Goal: Task Accomplishment & Management: Manage account settings

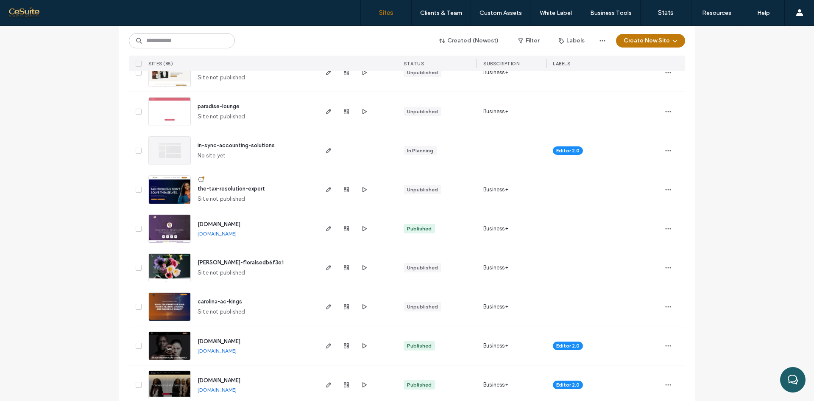
scroll to position [141, 0]
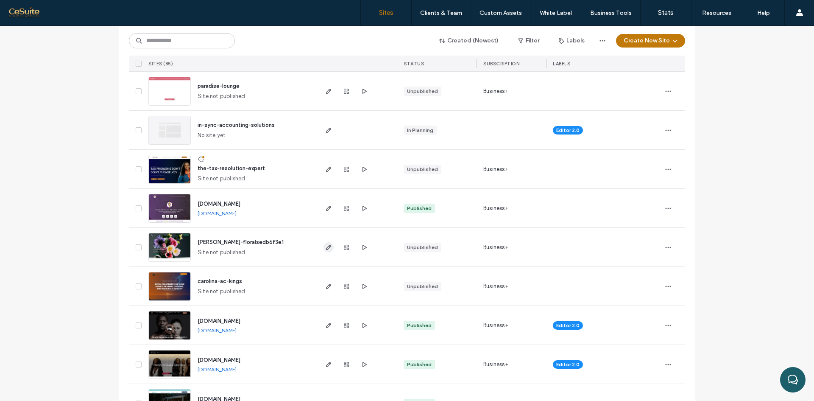
click at [330, 249] on span "button" at bounding box center [329, 247] width 10 height 10
click at [361, 248] on icon "button" at bounding box center [364, 247] width 7 height 7
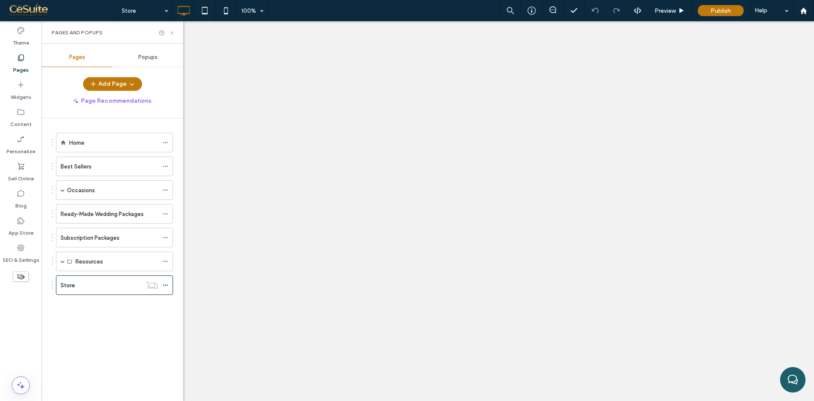
click at [170, 32] on icon at bounding box center [172, 33] width 6 height 6
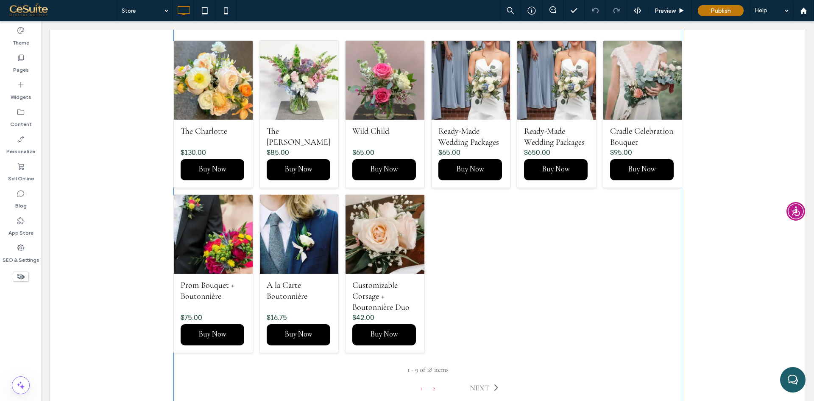
scroll to position [636, 0]
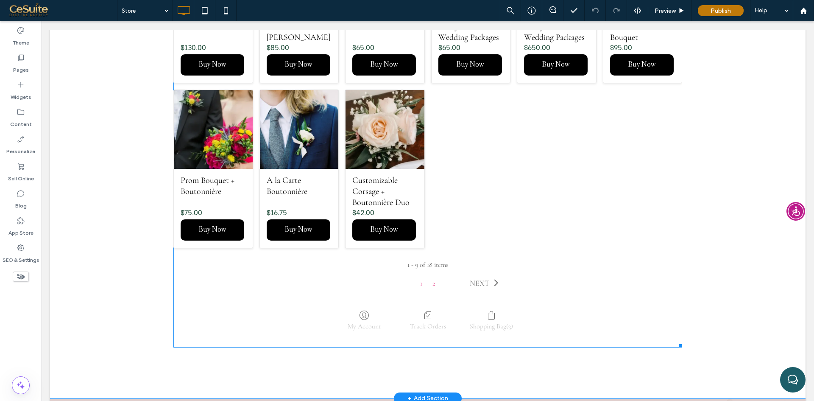
click at [481, 167] on span at bounding box center [427, 24] width 509 height 647
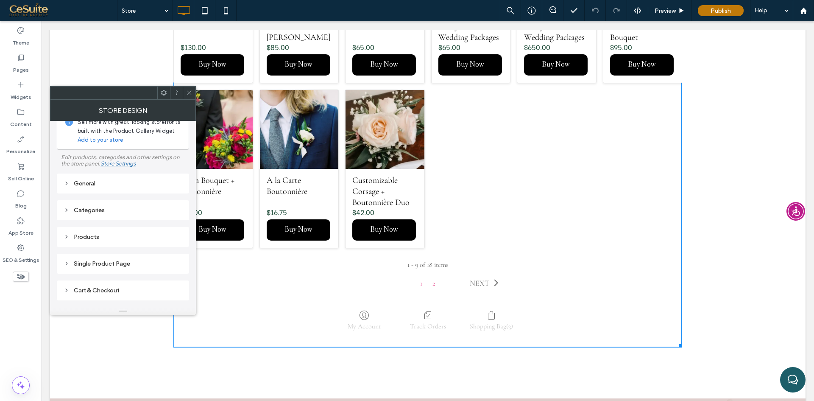
scroll to position [0, 0]
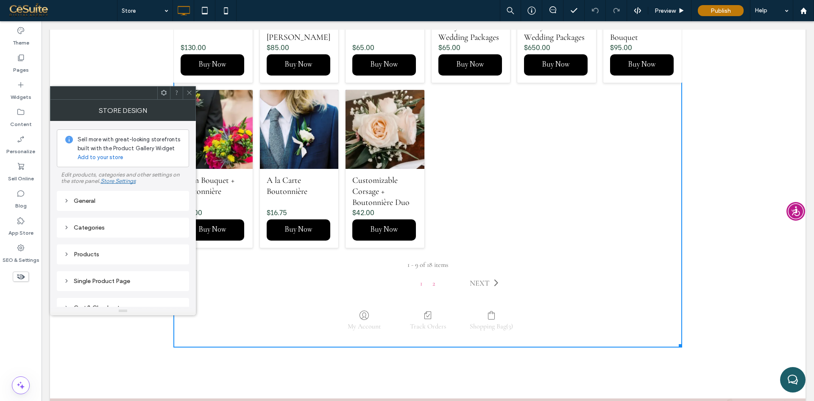
click at [110, 202] on div "General" at bounding box center [123, 200] width 119 height 7
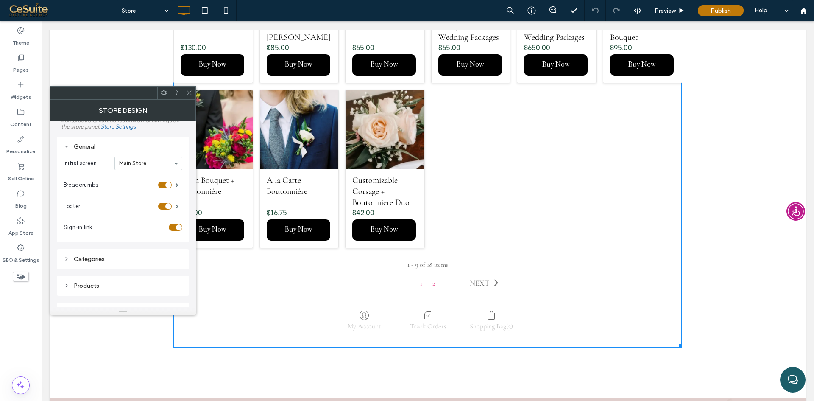
scroll to position [71, 0]
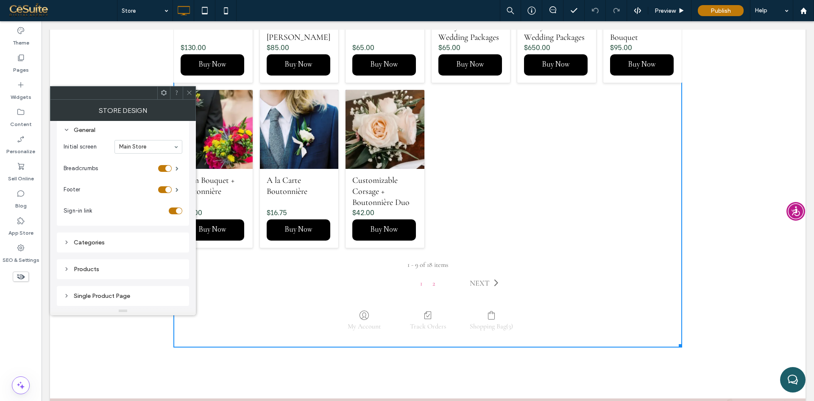
drag, startPoint x: 190, startPoint y: 91, endPoint x: 197, endPoint y: 130, distance: 39.7
click at [190, 91] on icon at bounding box center [189, 92] width 6 height 6
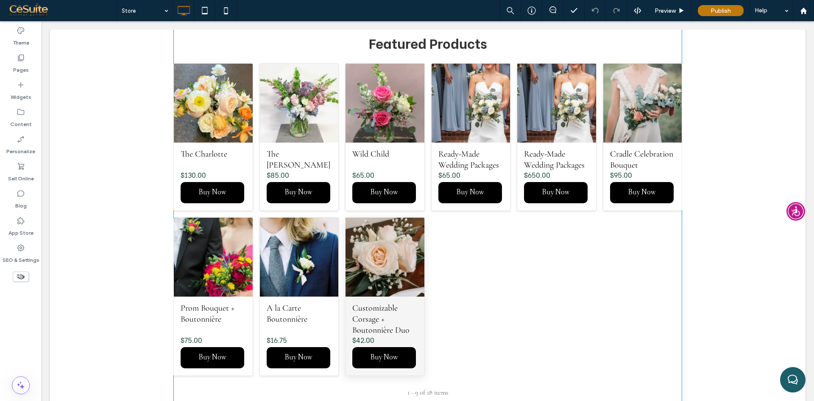
scroll to position [424, 0]
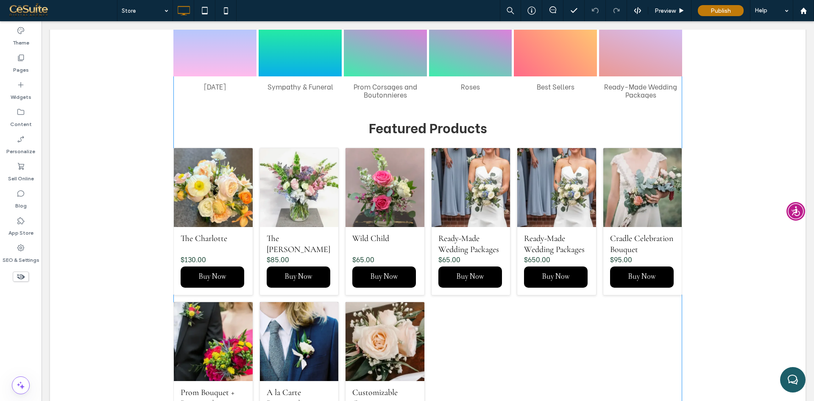
click div "Featured Products"
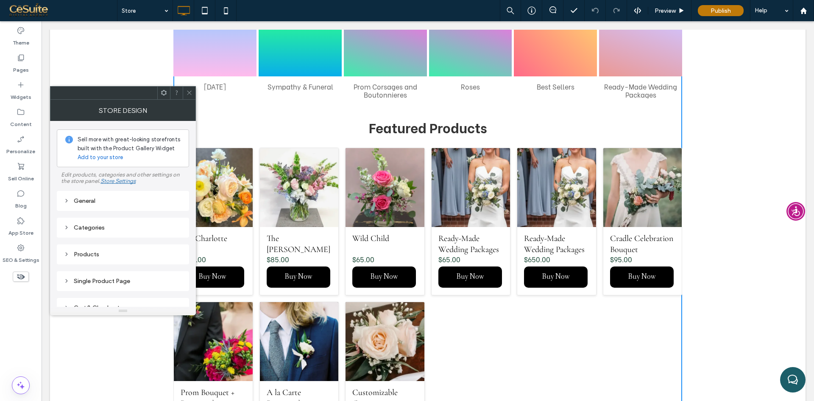
click at [106, 205] on div "General" at bounding box center [123, 200] width 119 height 11
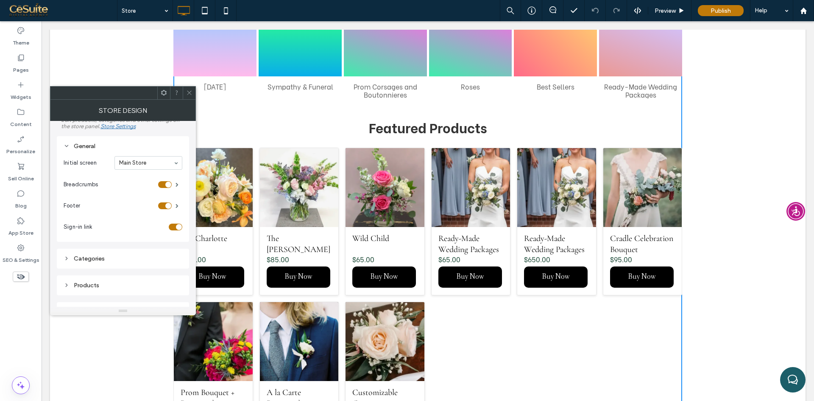
scroll to position [71, 0]
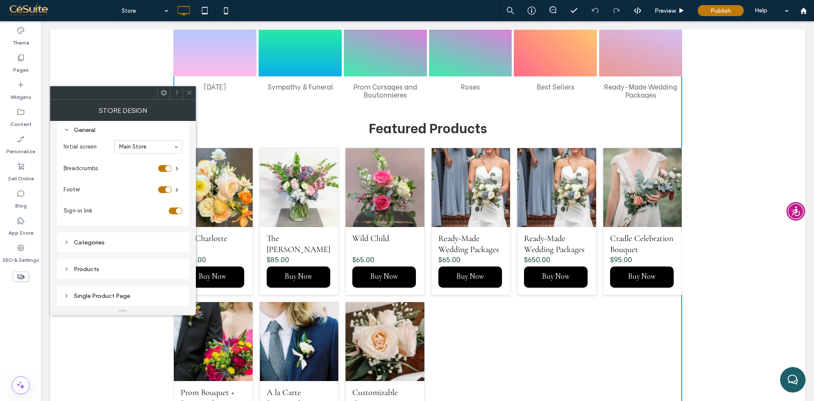
click at [104, 240] on div "Categories" at bounding box center [123, 242] width 119 height 7
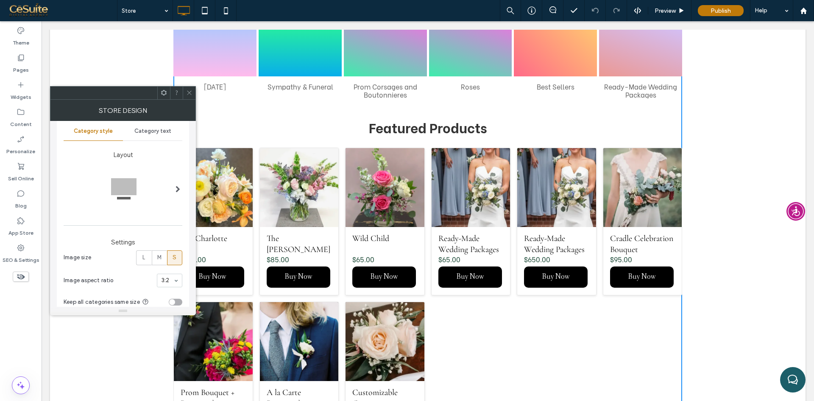
scroll to position [141, 0]
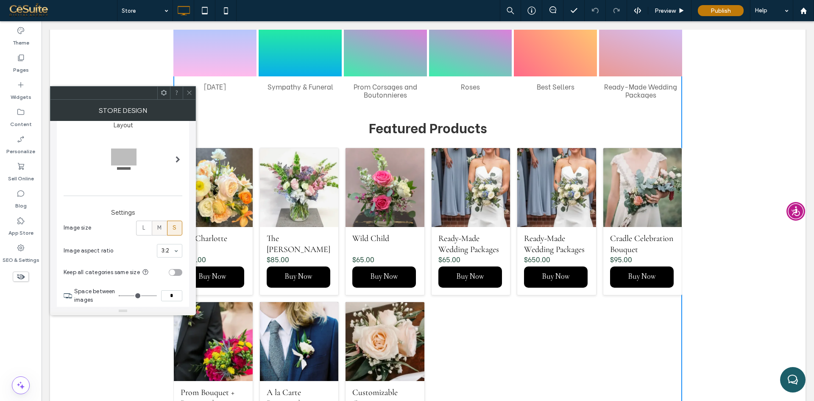
click at [158, 230] on span "M" at bounding box center [159, 227] width 4 height 8
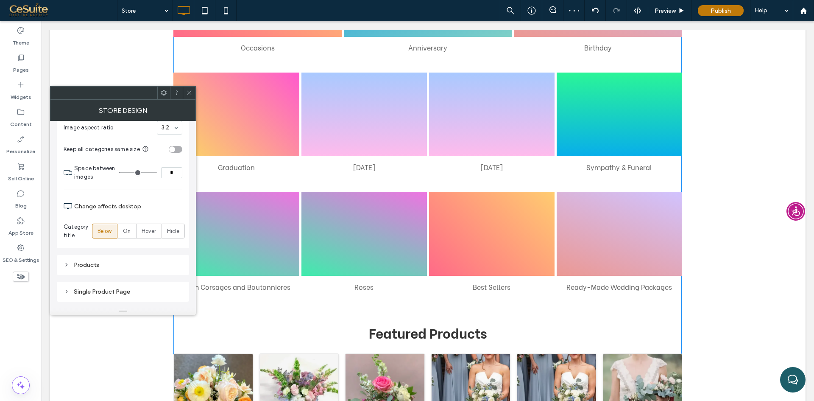
scroll to position [283, 0]
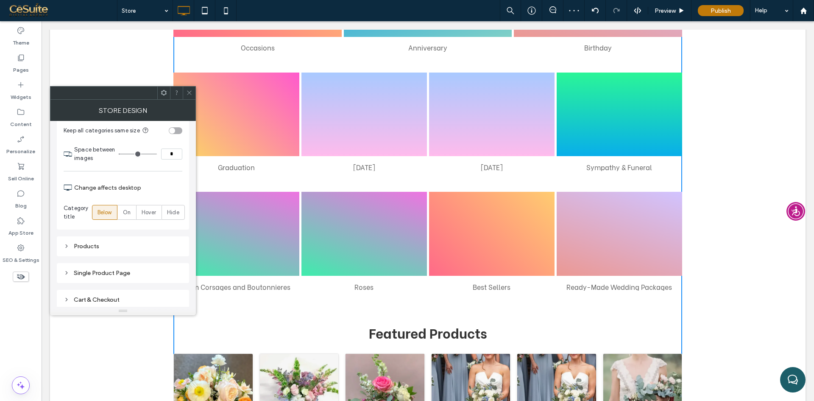
click at [101, 250] on div "Products" at bounding box center [123, 245] width 119 height 11
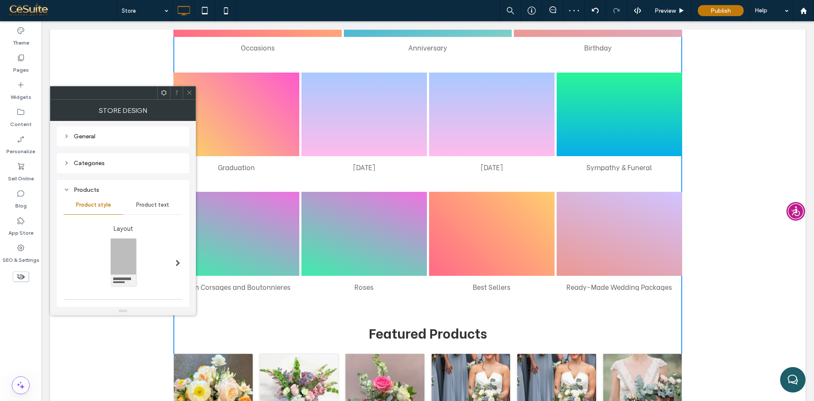
scroll to position [135, 0]
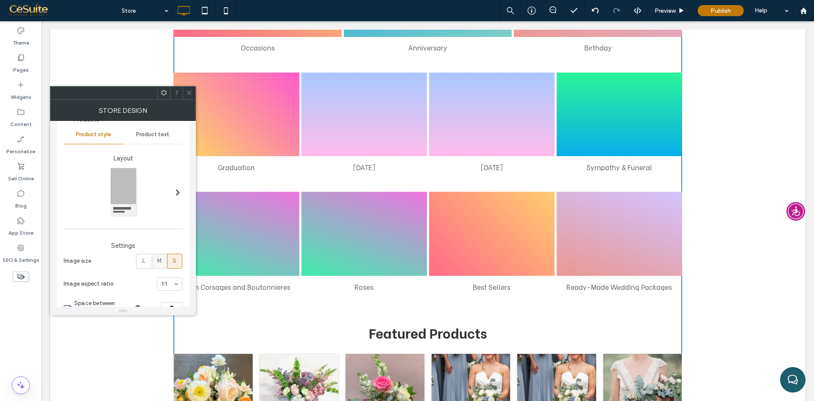
click at [159, 259] on span "M" at bounding box center [159, 261] width 4 height 8
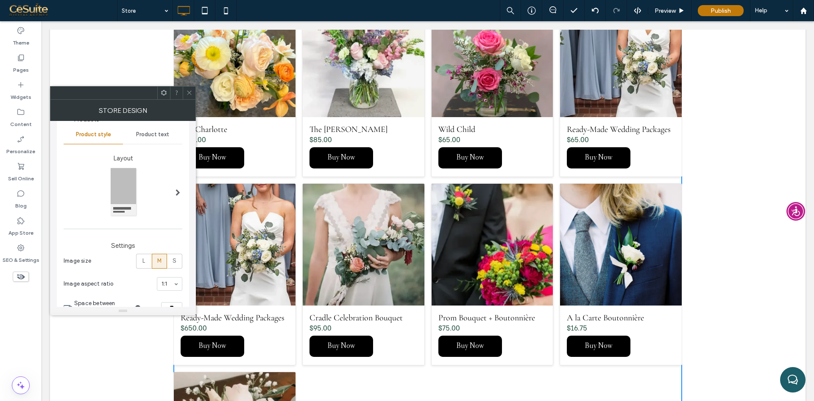
scroll to position [777, 0]
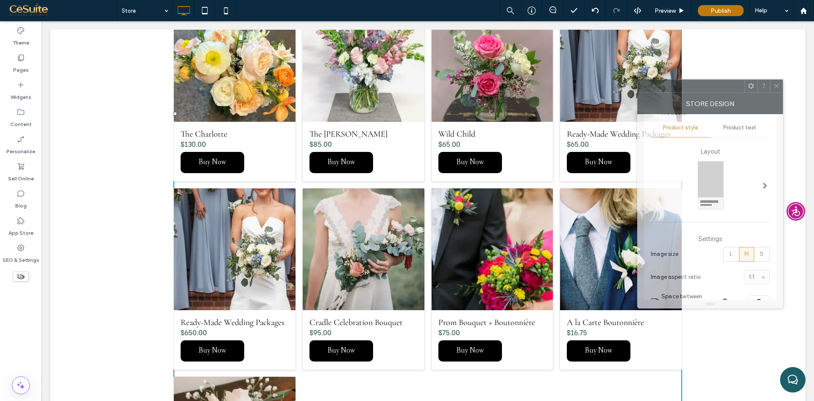
drag, startPoint x: 133, startPoint y: 100, endPoint x: 717, endPoint y: 89, distance: 584.1
click at [717, 93] on div "Store Design" at bounding box center [710, 103] width 146 height 21
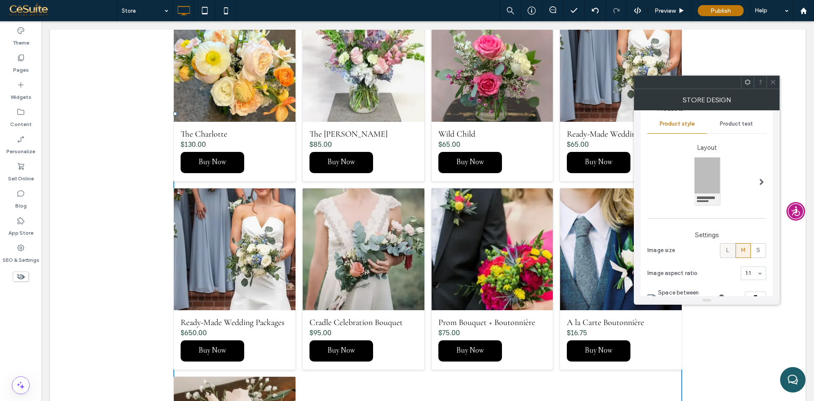
click at [727, 247] on span "L" at bounding box center [727, 250] width 3 height 8
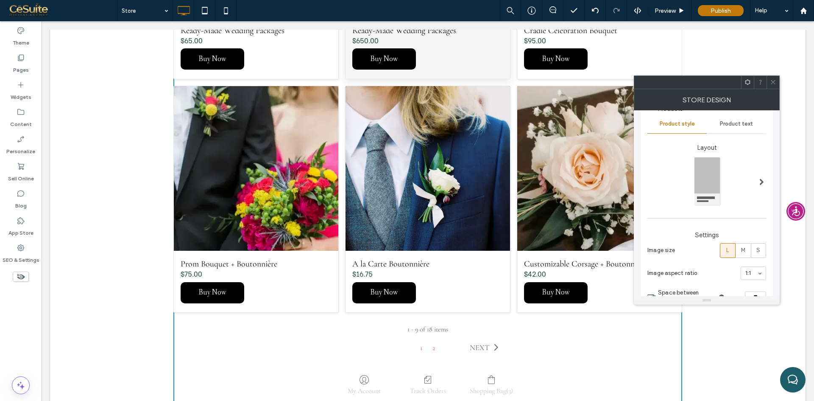
scroll to position [1060, 0]
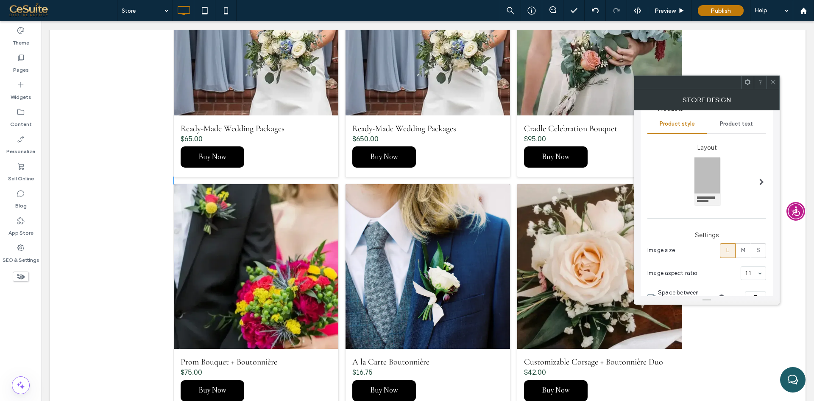
click at [776, 86] on span at bounding box center [773, 82] width 6 height 13
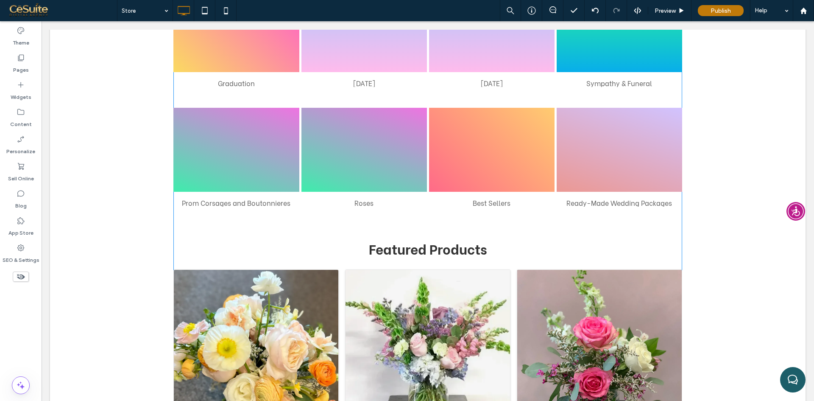
scroll to position [424, 0]
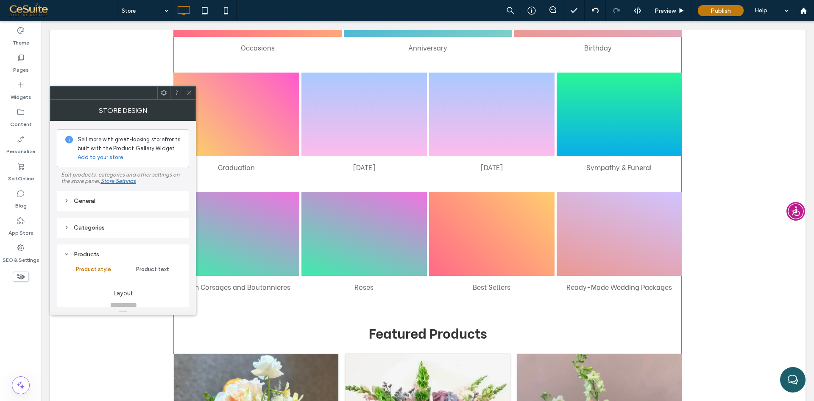
click at [187, 90] on icon at bounding box center [189, 92] width 6 height 6
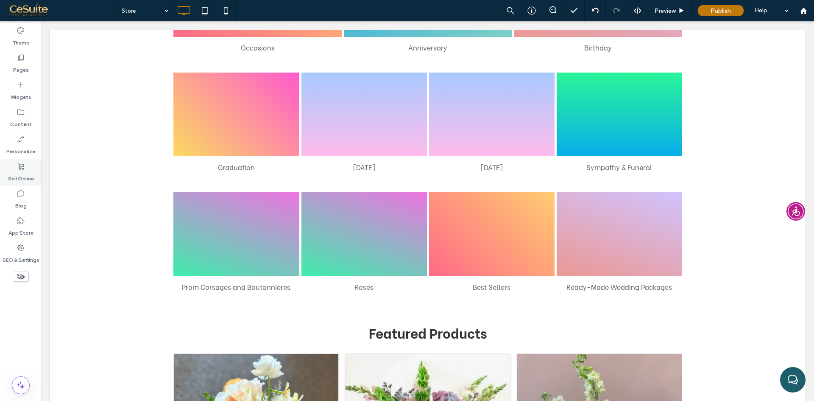
click at [19, 175] on label "Sell Online" at bounding box center [21, 176] width 26 height 12
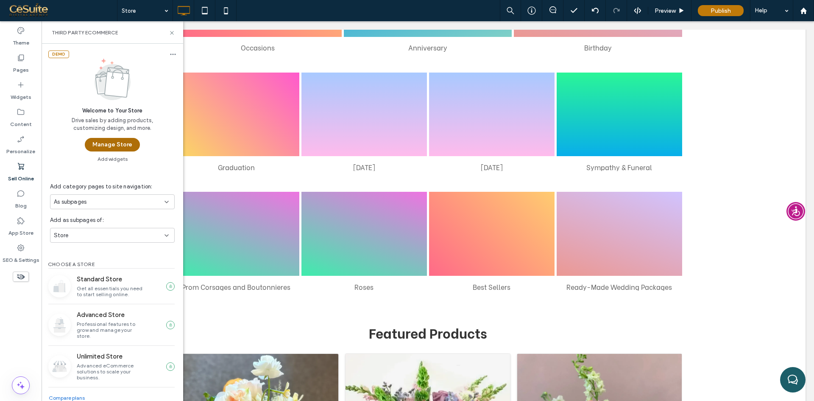
click at [111, 142] on button "Manage Store" at bounding box center [112, 145] width 55 height 14
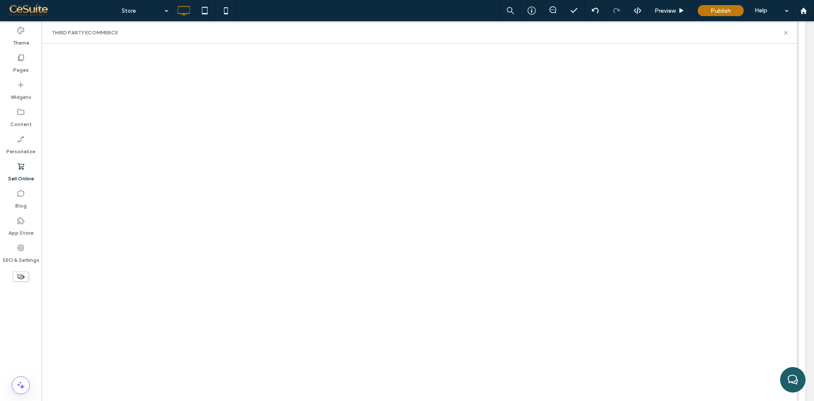
scroll to position [1410, 0]
click at [23, 66] on label "Pages" at bounding box center [21, 68] width 16 height 12
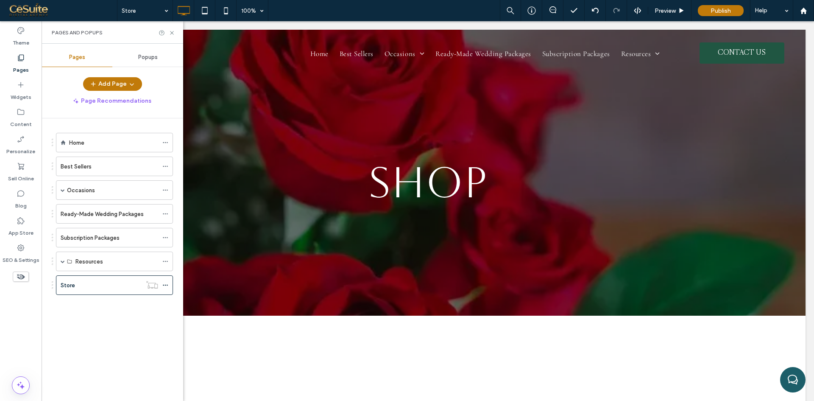
scroll to position [0, 0]
click at [172, 32] on use at bounding box center [171, 32] width 3 height 3
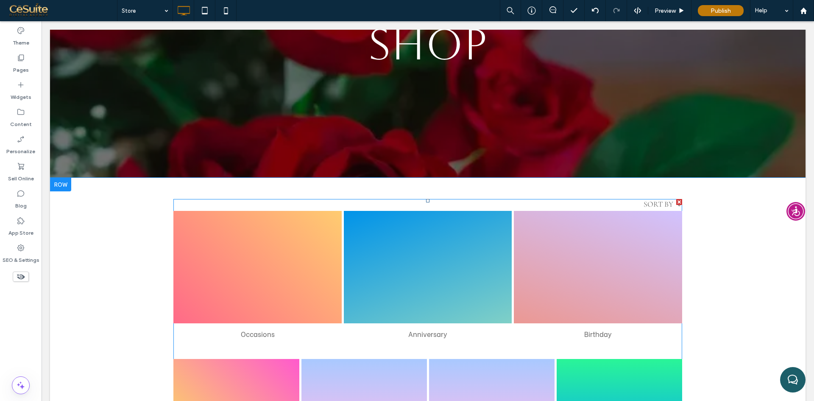
scroll to position [209, 0]
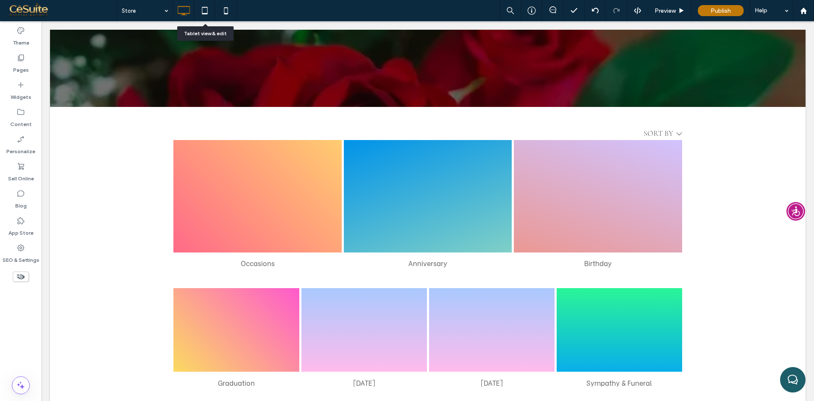
drag, startPoint x: 225, startPoint y: 11, endPoint x: 218, endPoint y: 54, distance: 43.8
click at [225, 11] on icon at bounding box center [226, 10] width 17 height 17
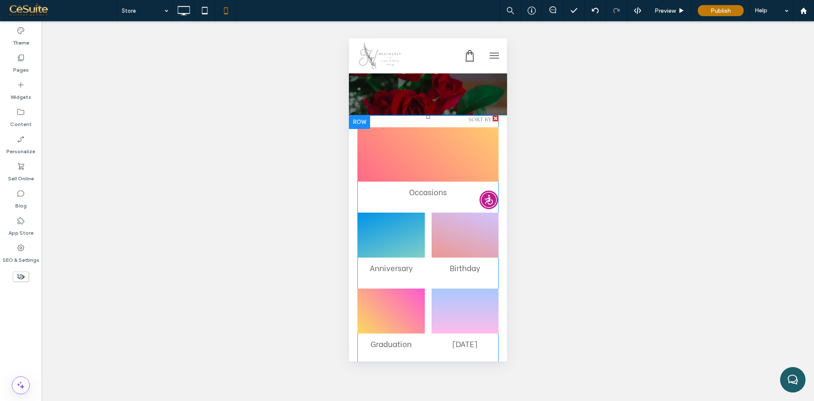
scroll to position [0, 0]
